Goal: Task Accomplishment & Management: Manage account settings

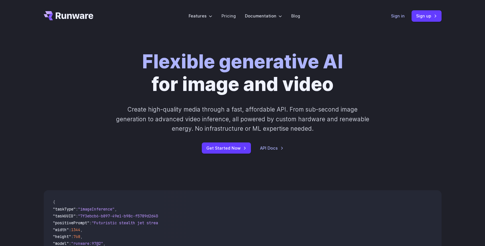
click at [400, 18] on link "Sign in" at bounding box center [398, 16] width 14 height 7
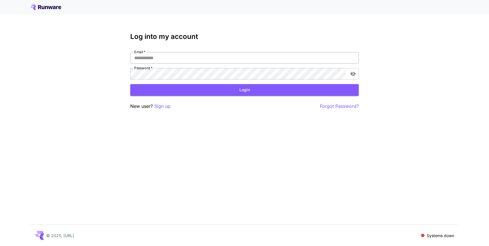
click at [159, 55] on input "Email   *" at bounding box center [244, 57] width 229 height 11
type input "**********"
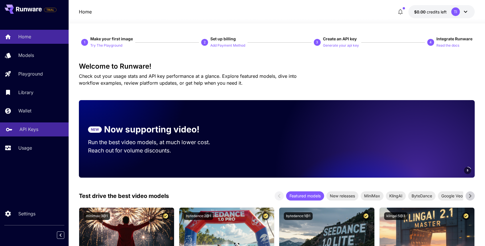
click at [25, 129] on p "API Keys" at bounding box center [28, 129] width 19 height 7
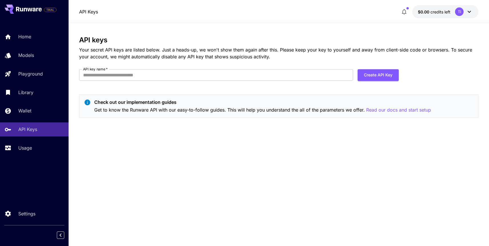
click at [471, 11] on icon at bounding box center [469, 11] width 7 height 7
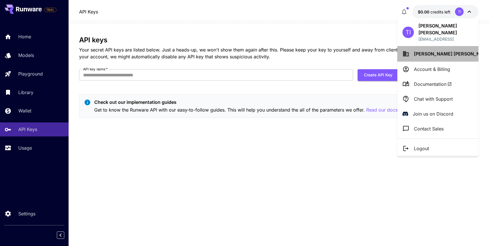
click at [426, 51] on span "Tudor Iordache" at bounding box center [453, 54] width 78 height 6
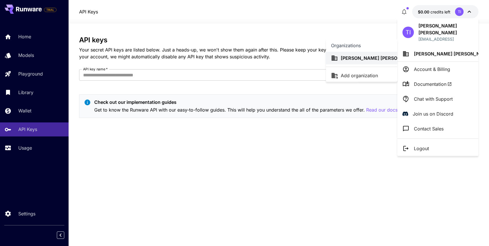
click at [438, 61] on div at bounding box center [244, 123] width 489 height 246
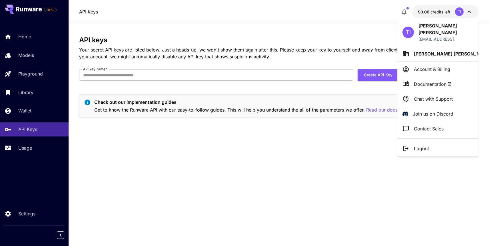
click at [439, 61] on body "TRIAL Home Models Playground Library Wallet API Keys Usage Settings API Keys $0…" at bounding box center [244, 123] width 489 height 246
click at [439, 66] on p "Account & Billing" at bounding box center [432, 69] width 36 height 7
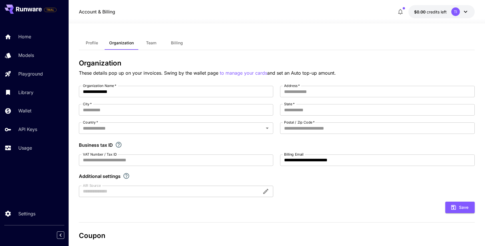
click at [92, 40] on span "Profile" at bounding box center [92, 42] width 12 height 5
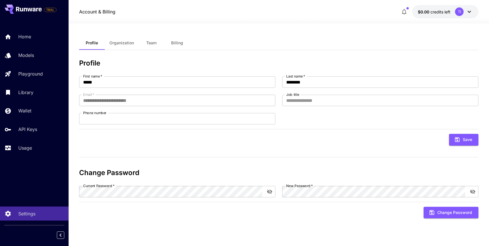
click at [114, 199] on form "Current Password   * Current Password   * New Password   * New Password   * Cha…" at bounding box center [279, 202] width 400 height 33
click at [268, 192] on icon "toggle password visibility" at bounding box center [270, 192] width 6 height 6
click at [268, 192] on icon "toggle password visibility" at bounding box center [269, 192] width 5 height 4
